Goal: Transaction & Acquisition: Obtain resource

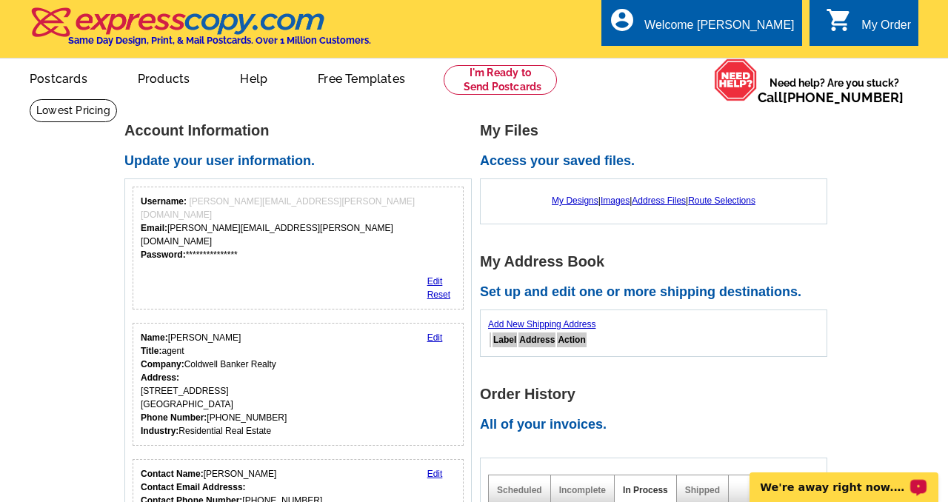
click at [860, 486] on p "We're away right now. Please check back later!" at bounding box center [833, 487] width 147 height 12
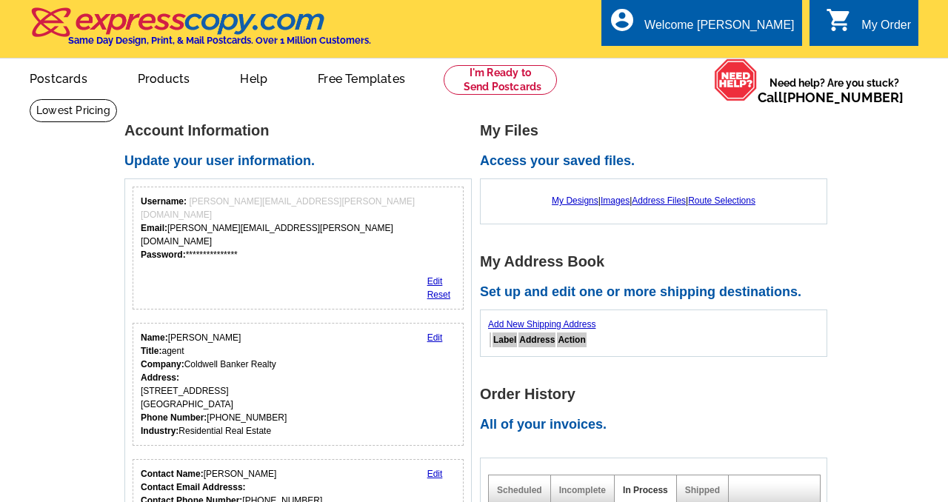
click at [709, 130] on h1 "My Files" at bounding box center [657, 131] width 355 height 16
click at [63, 74] on link "Postcards" at bounding box center [58, 77] width 104 height 35
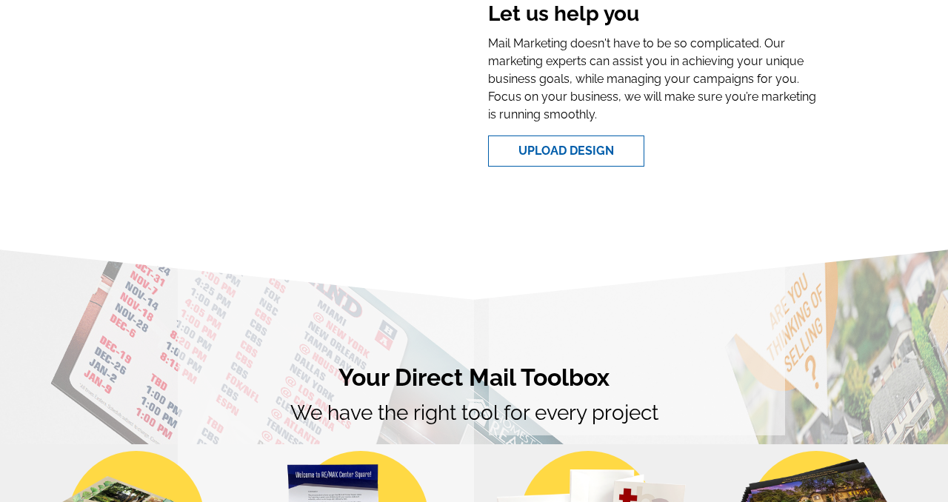
scroll to position [524, 0]
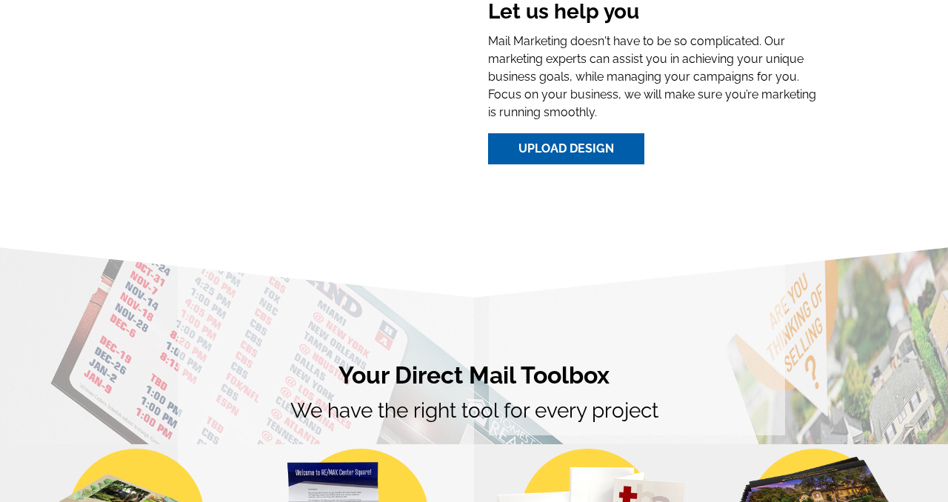
click at [538, 143] on link "Upload Design" at bounding box center [566, 148] width 156 height 31
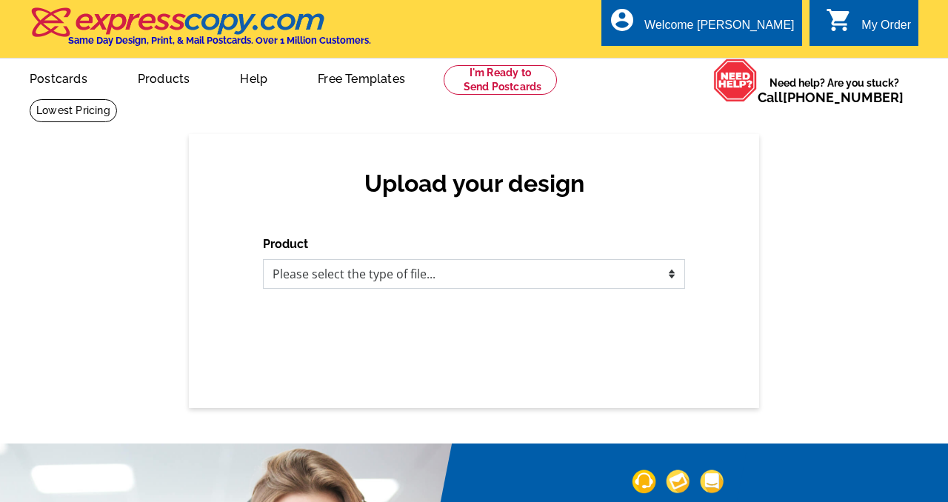
click at [496, 272] on select "Please select the type of file... Postcards Business Cards Letters and flyers G…" at bounding box center [474, 274] width 422 height 30
select select "1"
click at [263, 259] on select "Please select the type of file... Postcards Business Cards Letters and flyers G…" at bounding box center [474, 274] width 422 height 30
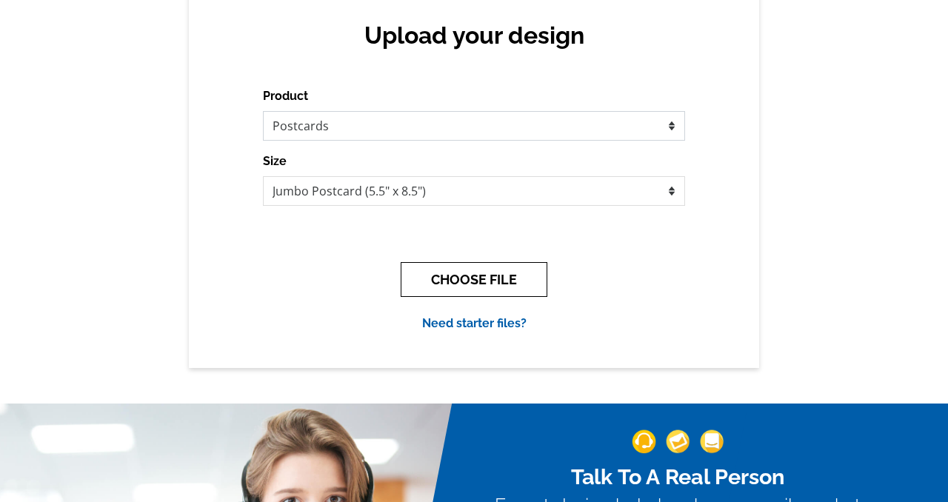
scroll to position [152, 0]
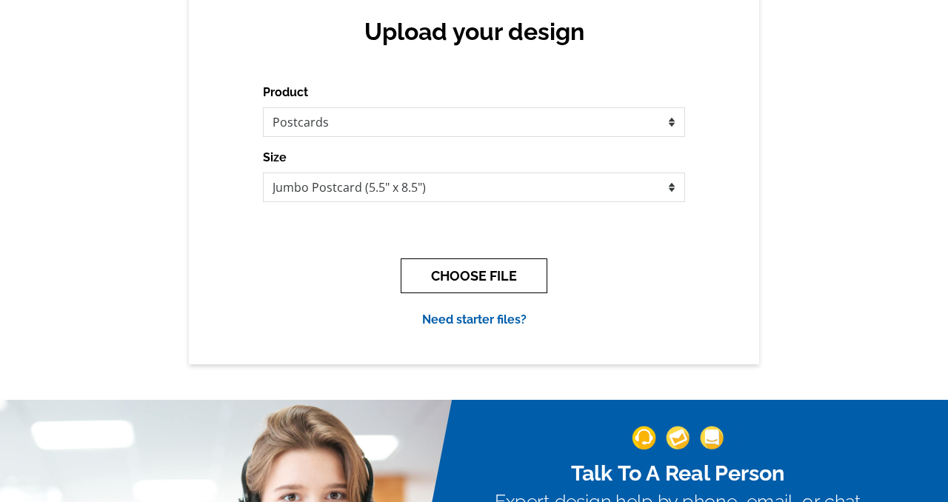
click at [478, 273] on button "CHOOSE FILE" at bounding box center [474, 275] width 147 height 35
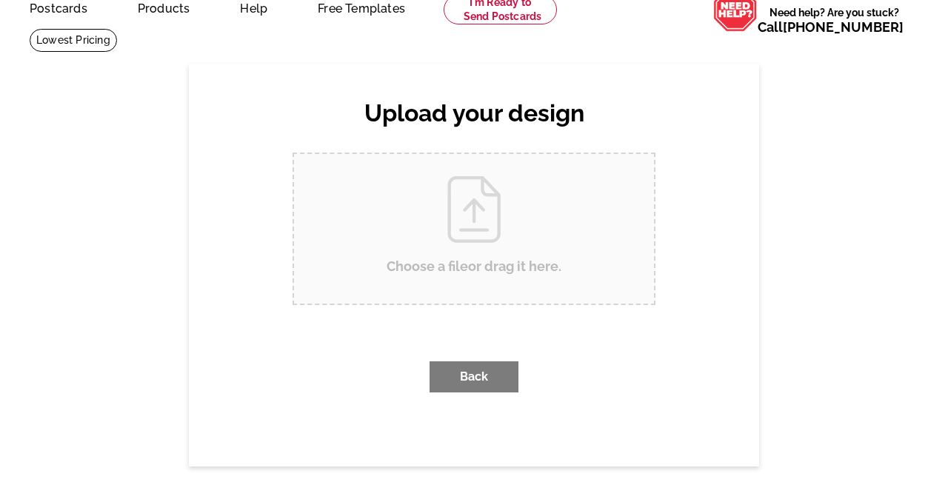
scroll to position [0, 0]
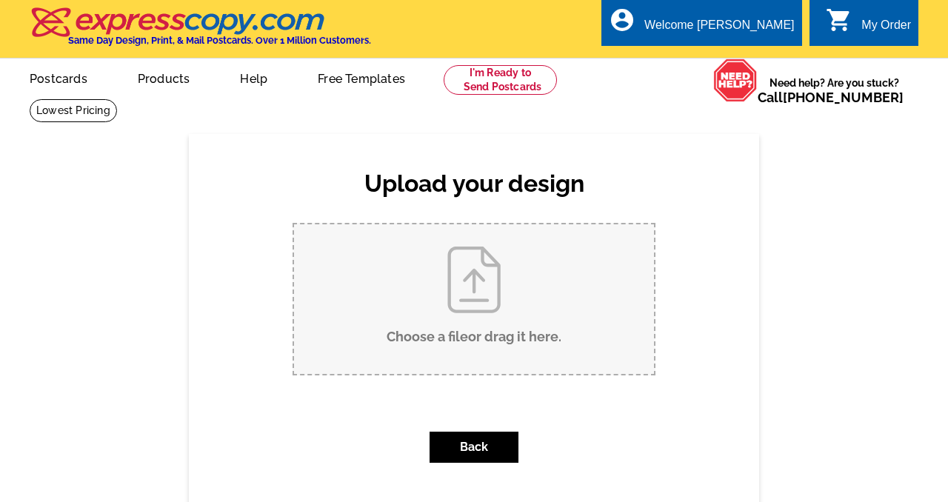
click at [471, 276] on input "Choose a file or drag it here ." at bounding box center [474, 299] width 360 height 150
type input "C:\fakepath\Ready to add some perennial beauty to your garden 🌼🌸 June is a grea…"
